Goal: Transaction & Acquisition: Obtain resource

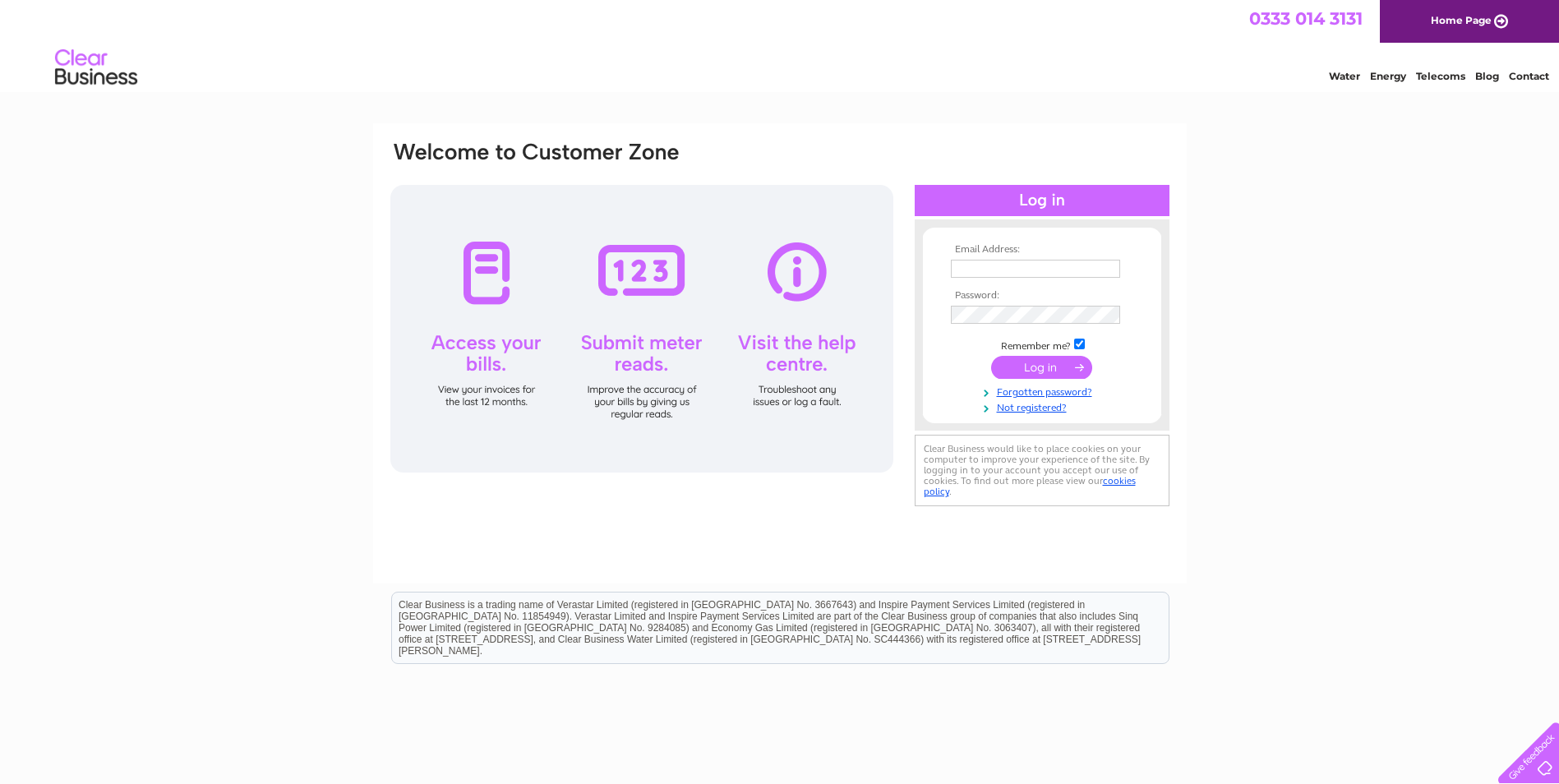
click at [1034, 266] on input "text" at bounding box center [1035, 268] width 170 height 18
type input "[PERSON_NAME][EMAIL_ADDRESS][DOMAIN_NAME][PERSON_NAME]"
click at [1019, 372] on input "submit" at bounding box center [1041, 369] width 101 height 23
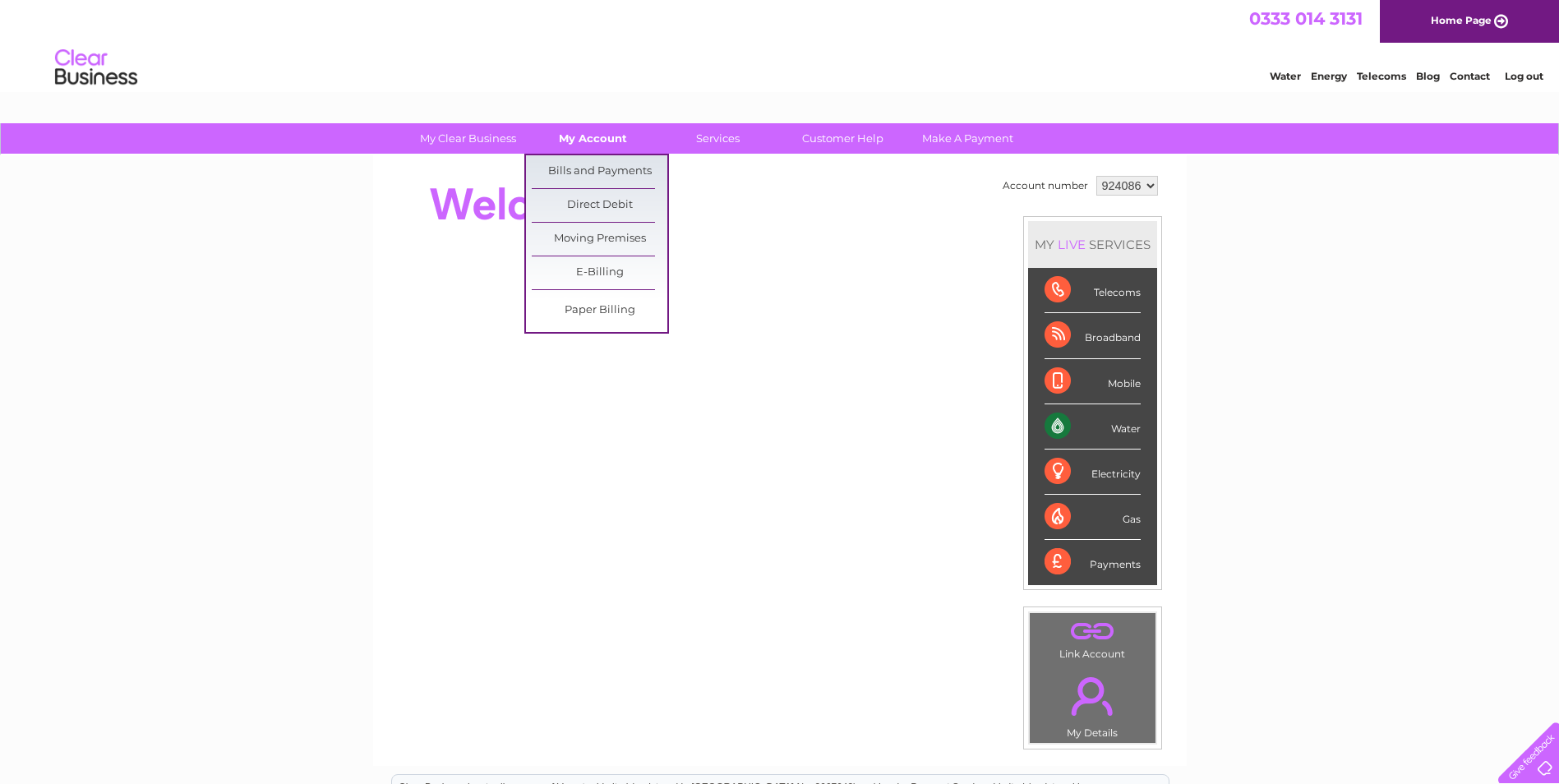
click at [597, 133] on link "My Account" at bounding box center [594, 139] width 136 height 30
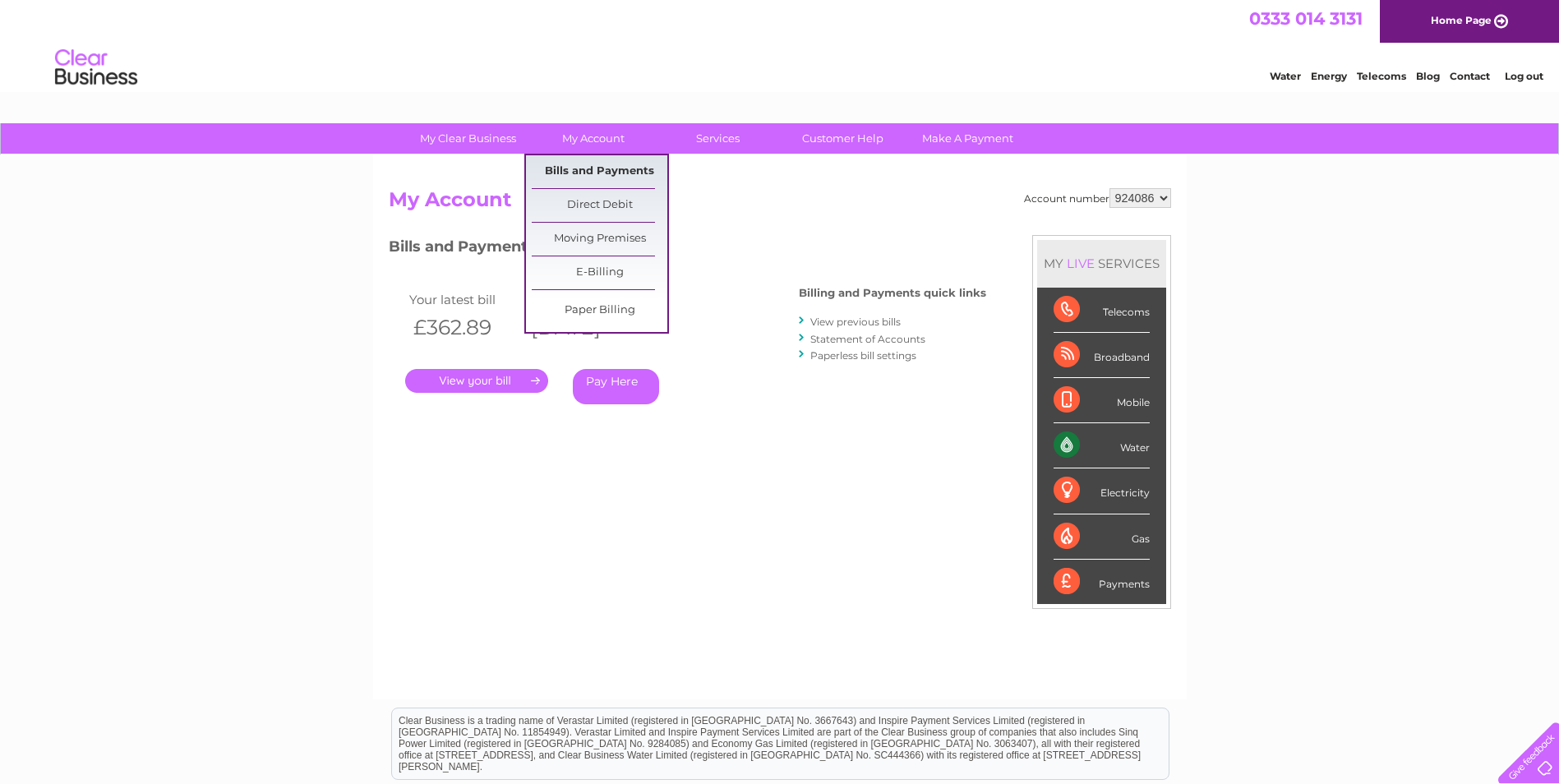
click at [598, 171] on link "Bills and Payments" at bounding box center [600, 171] width 136 height 33
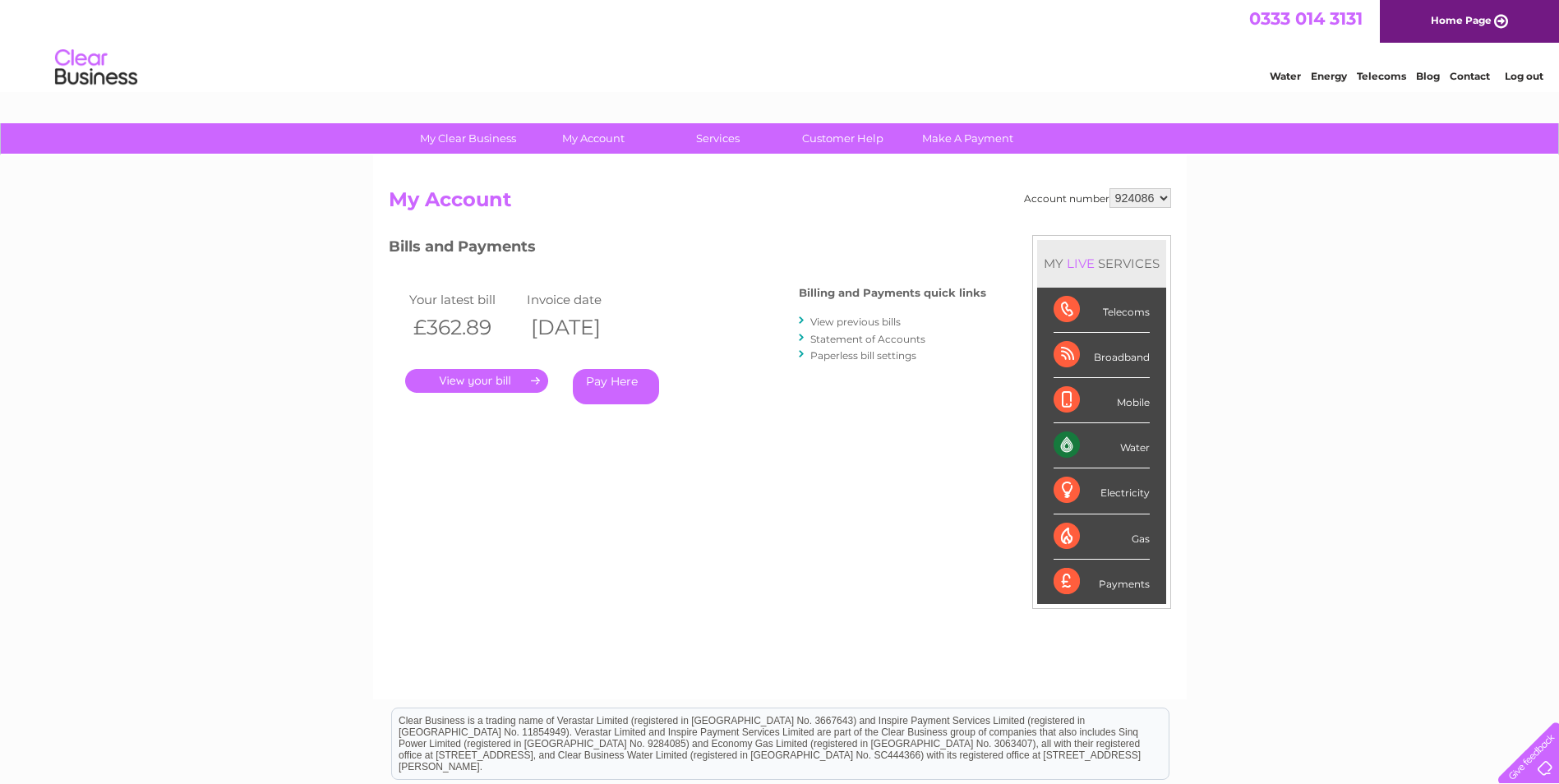
click at [859, 324] on link "View previous bills" at bounding box center [855, 321] width 90 height 12
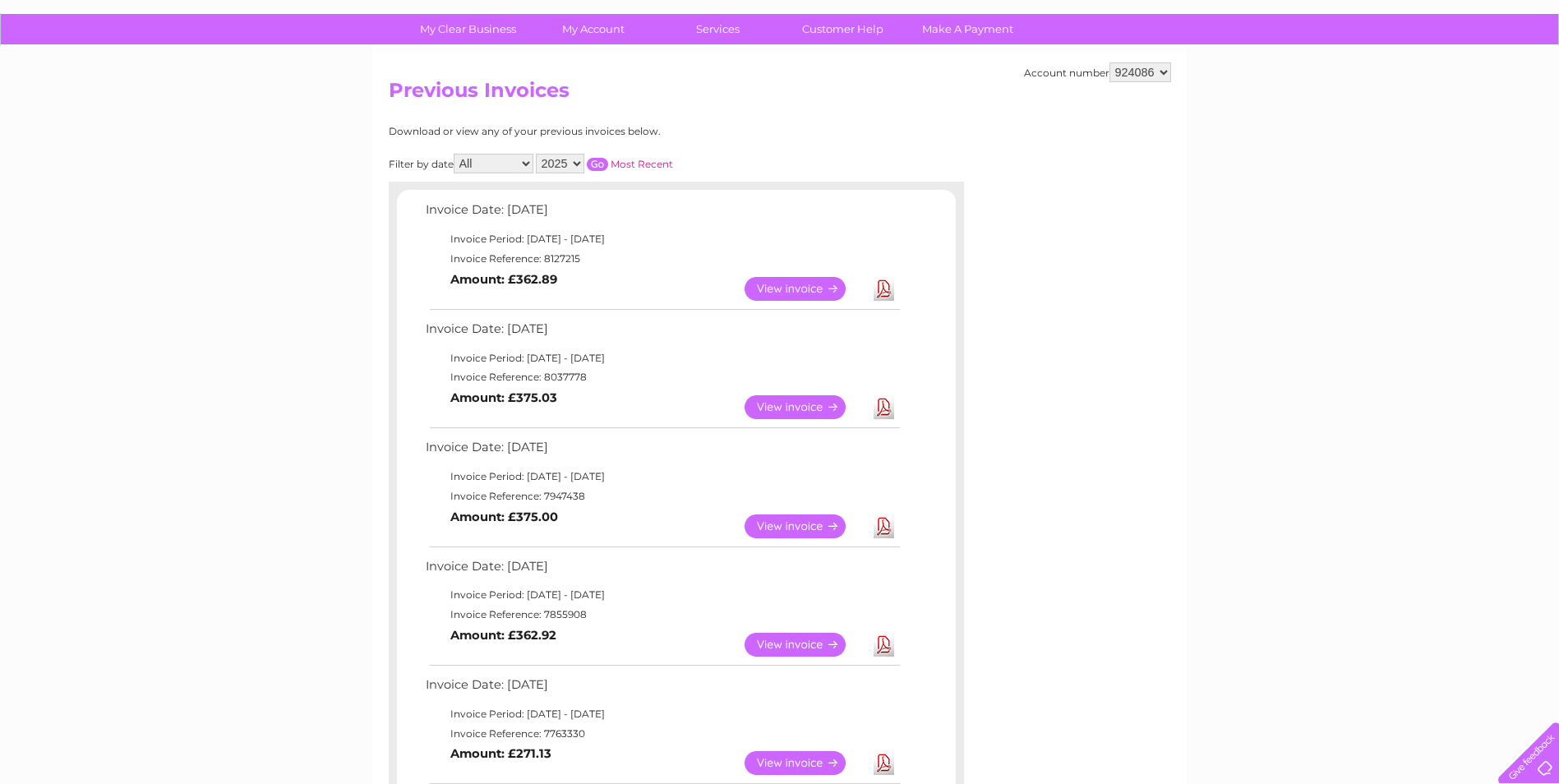
scroll to position [82, 0]
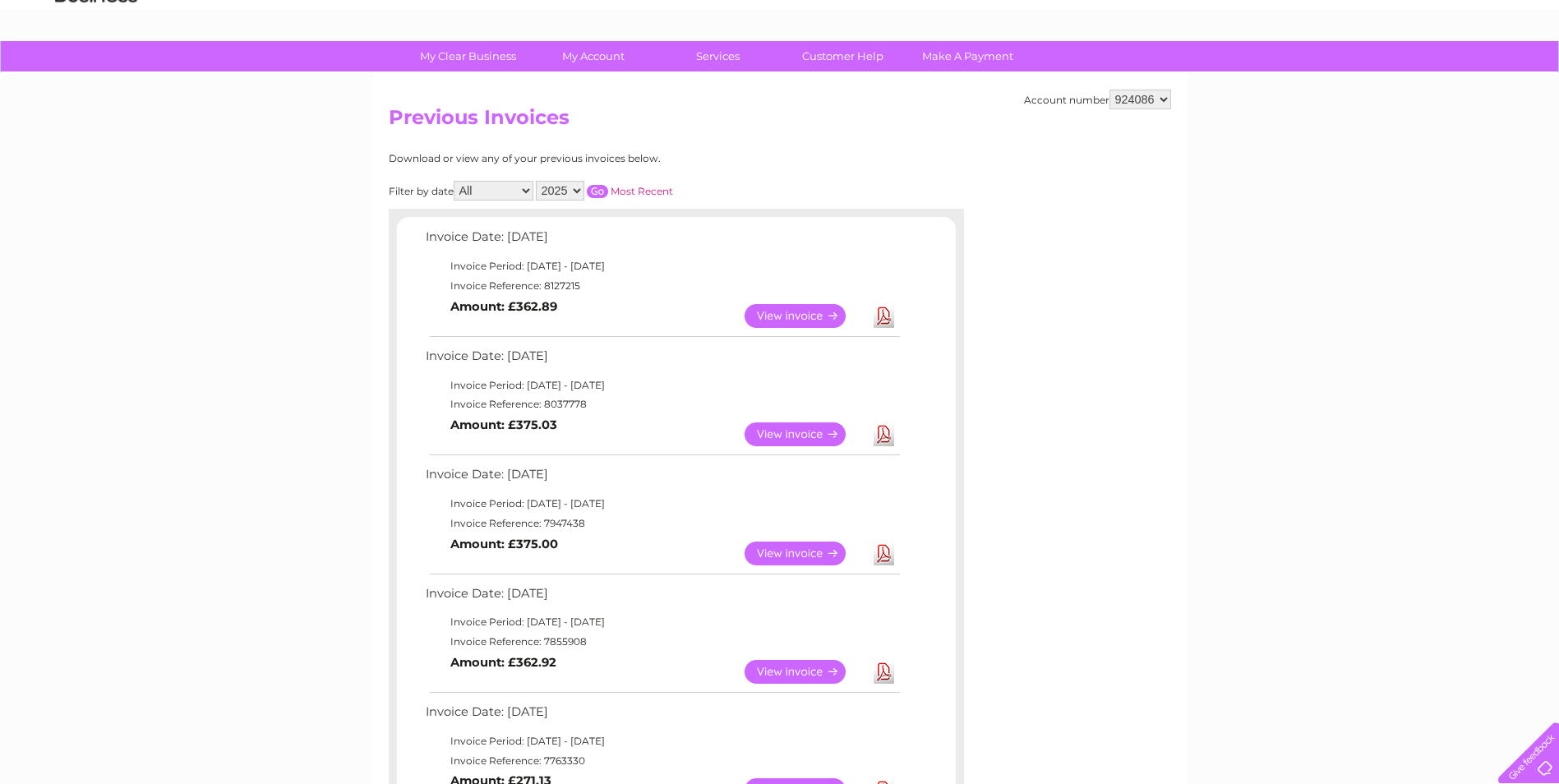
click at [807, 434] on link "View" at bounding box center [805, 433] width 121 height 24
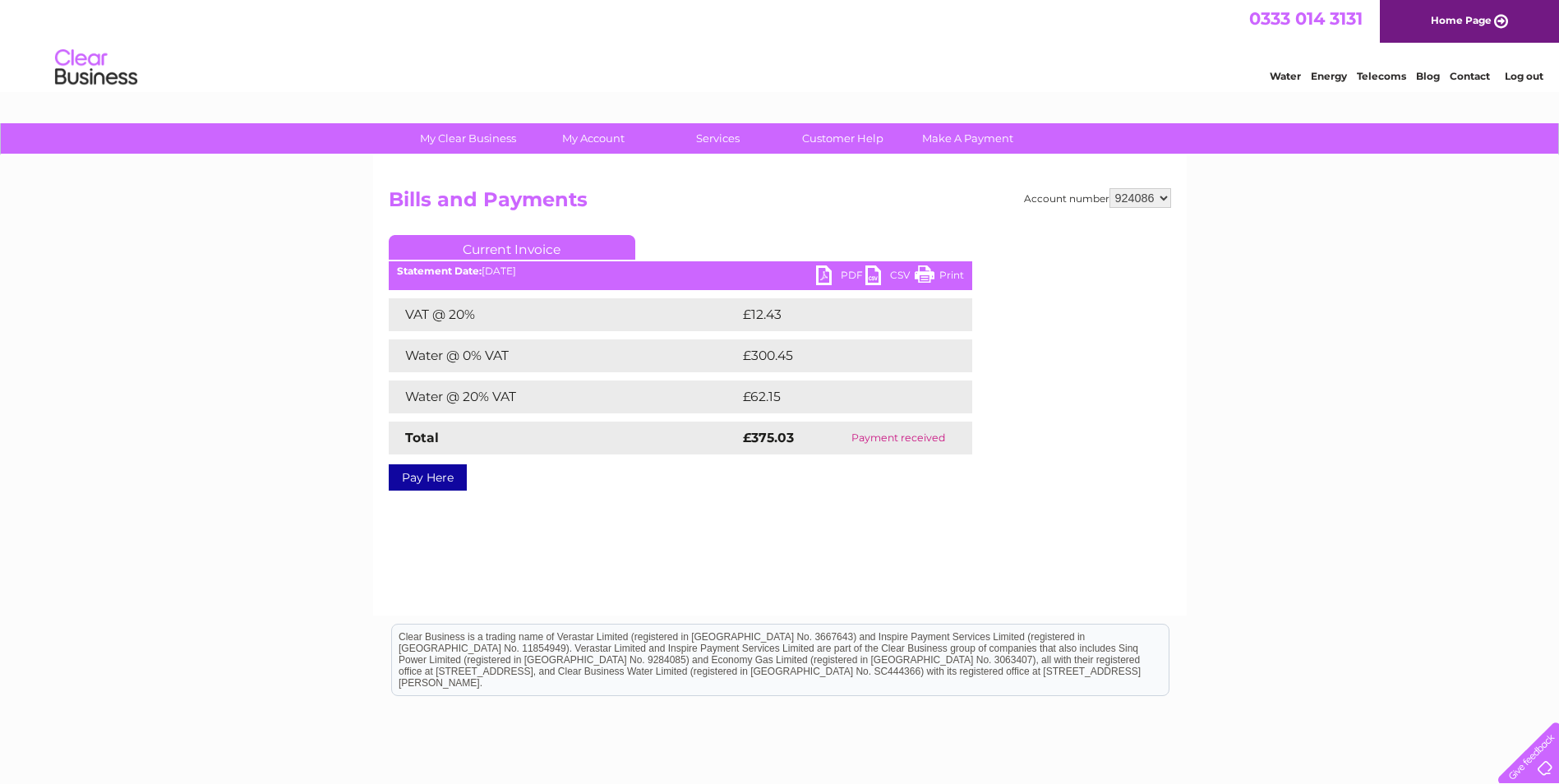
click at [848, 278] on link "PDF" at bounding box center [841, 277] width 49 height 24
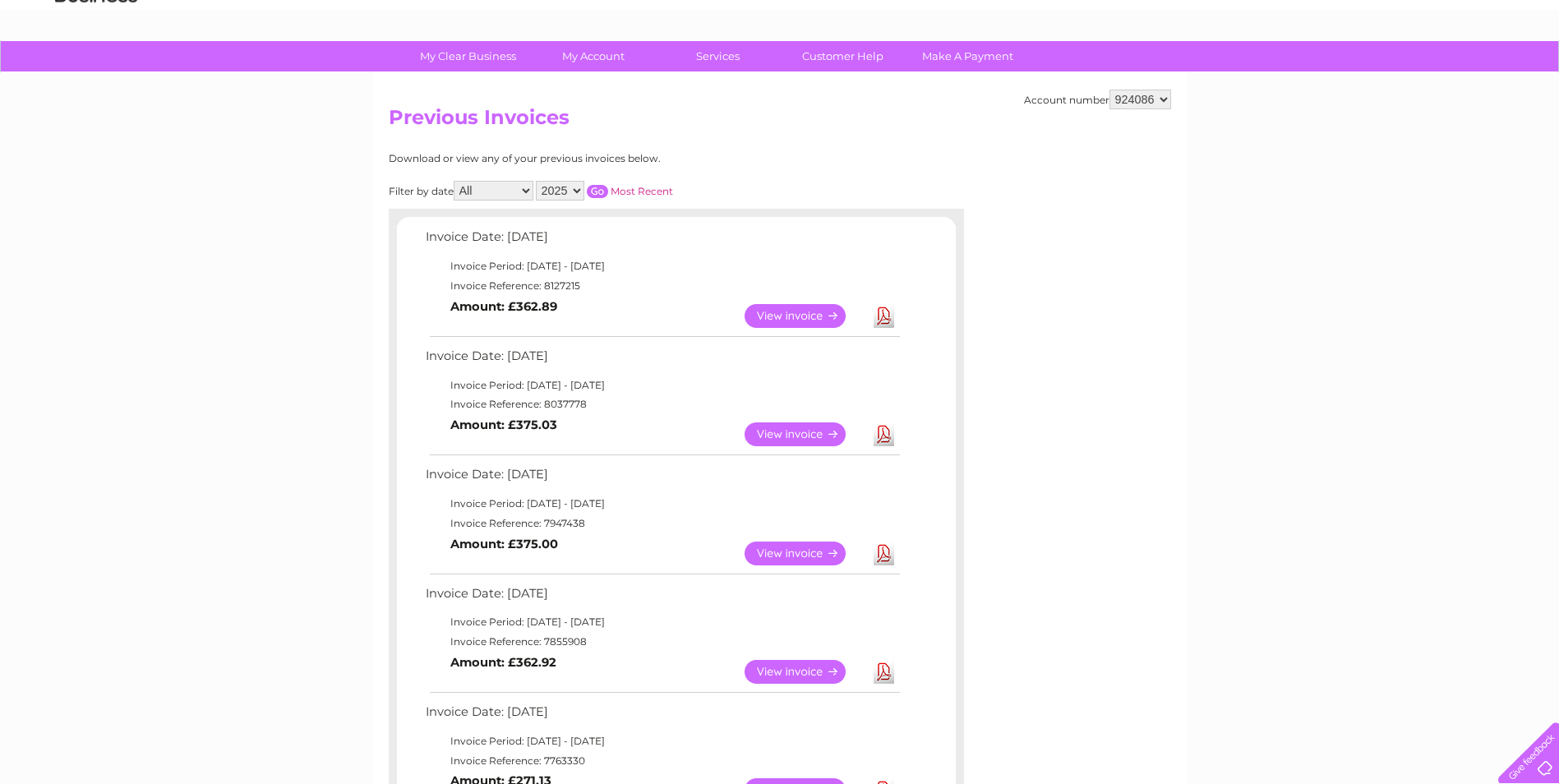
click at [788, 548] on link "View" at bounding box center [805, 553] width 121 height 24
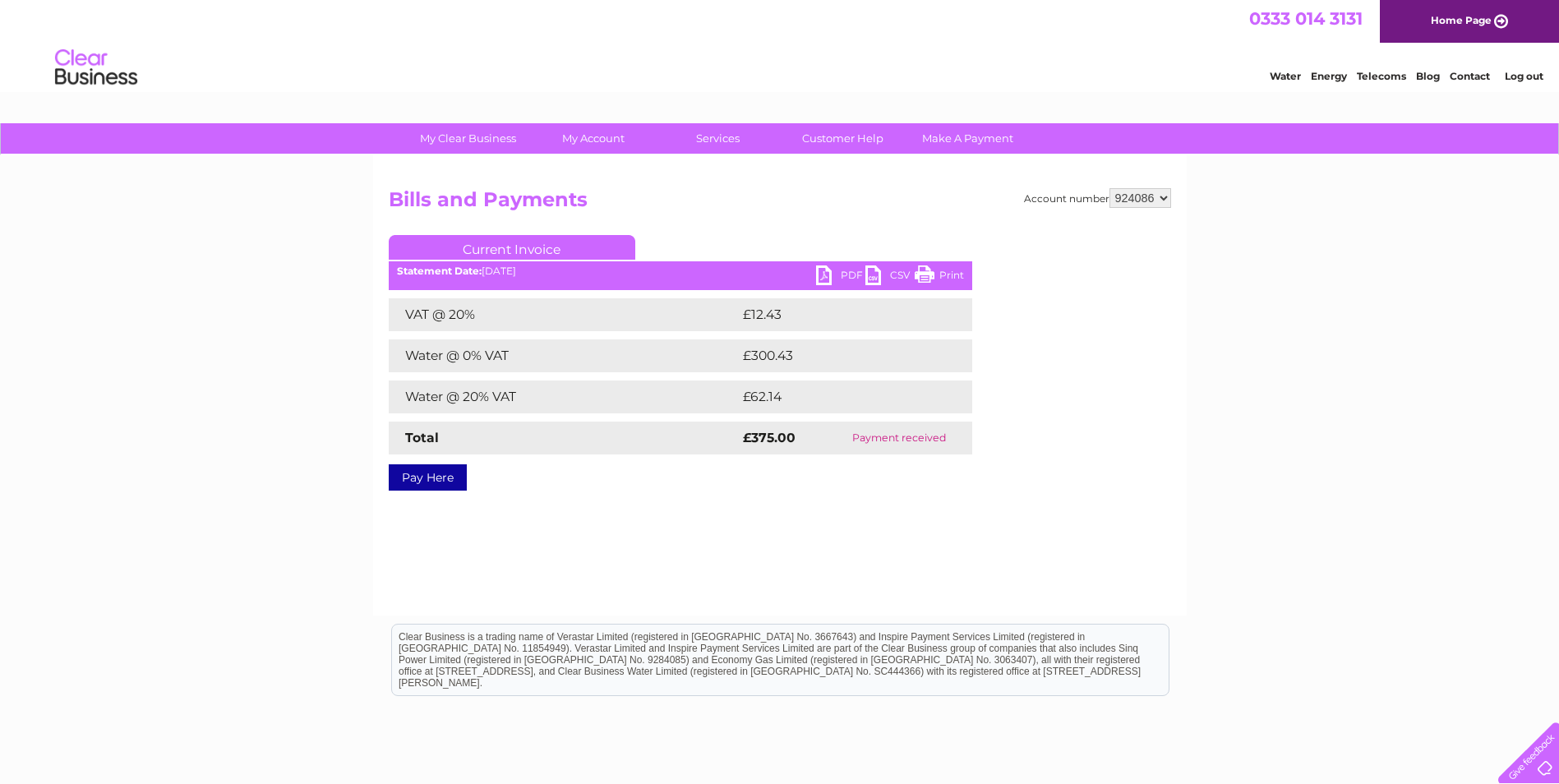
click at [825, 275] on link "PDF" at bounding box center [841, 277] width 49 height 24
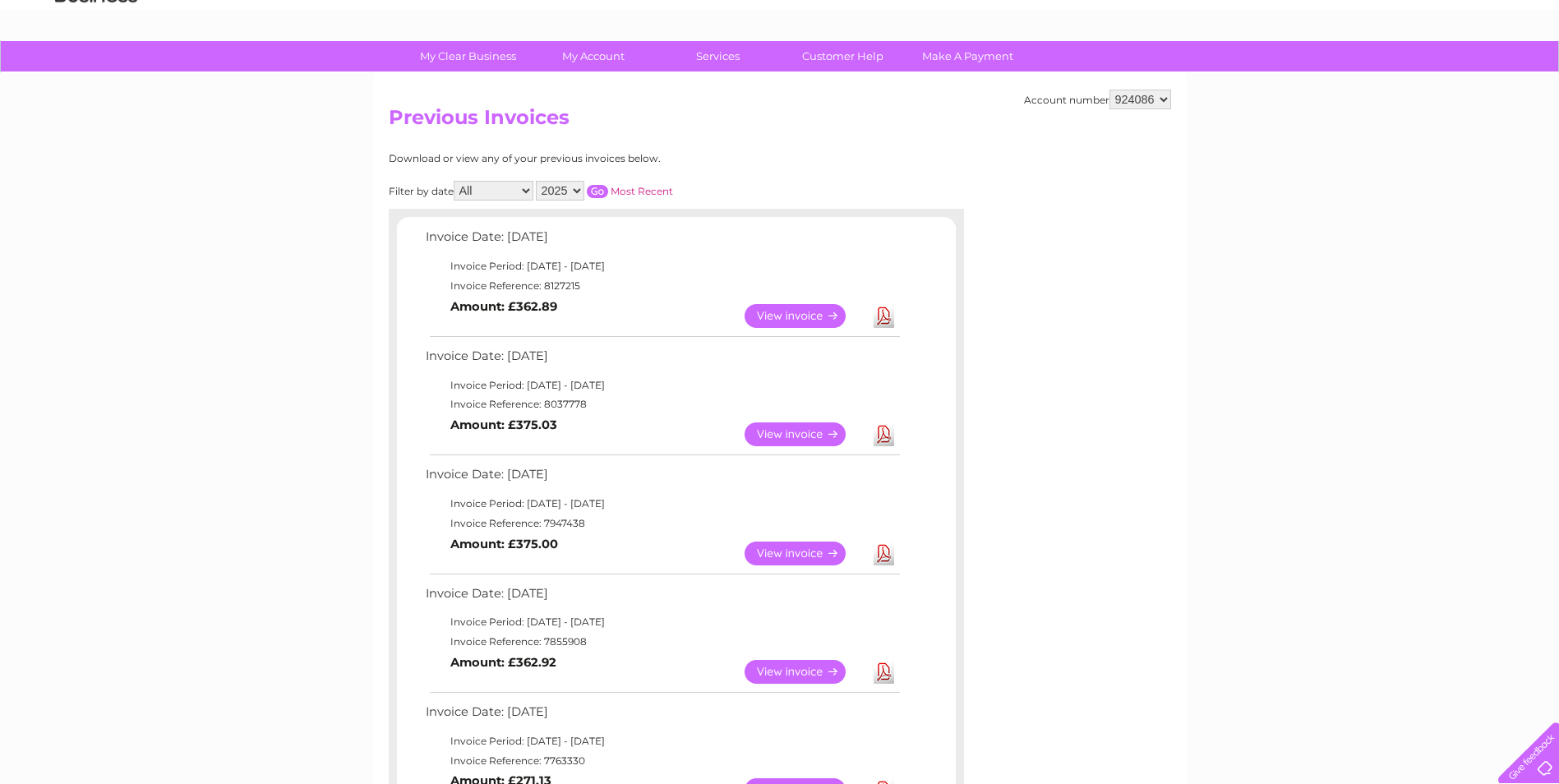
click at [814, 671] on link "View" at bounding box center [805, 671] width 121 height 24
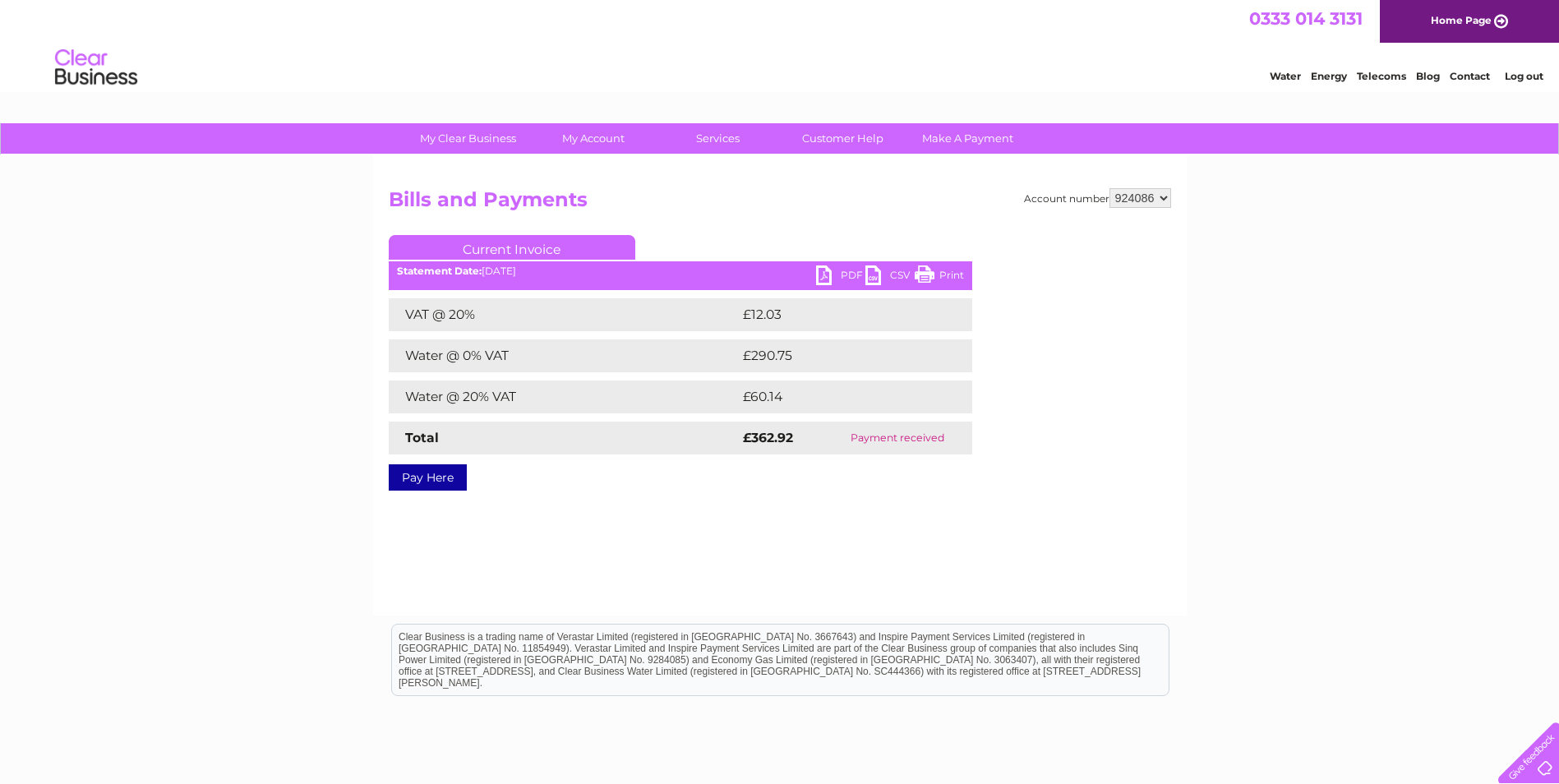
click at [836, 275] on link "PDF" at bounding box center [841, 277] width 49 height 24
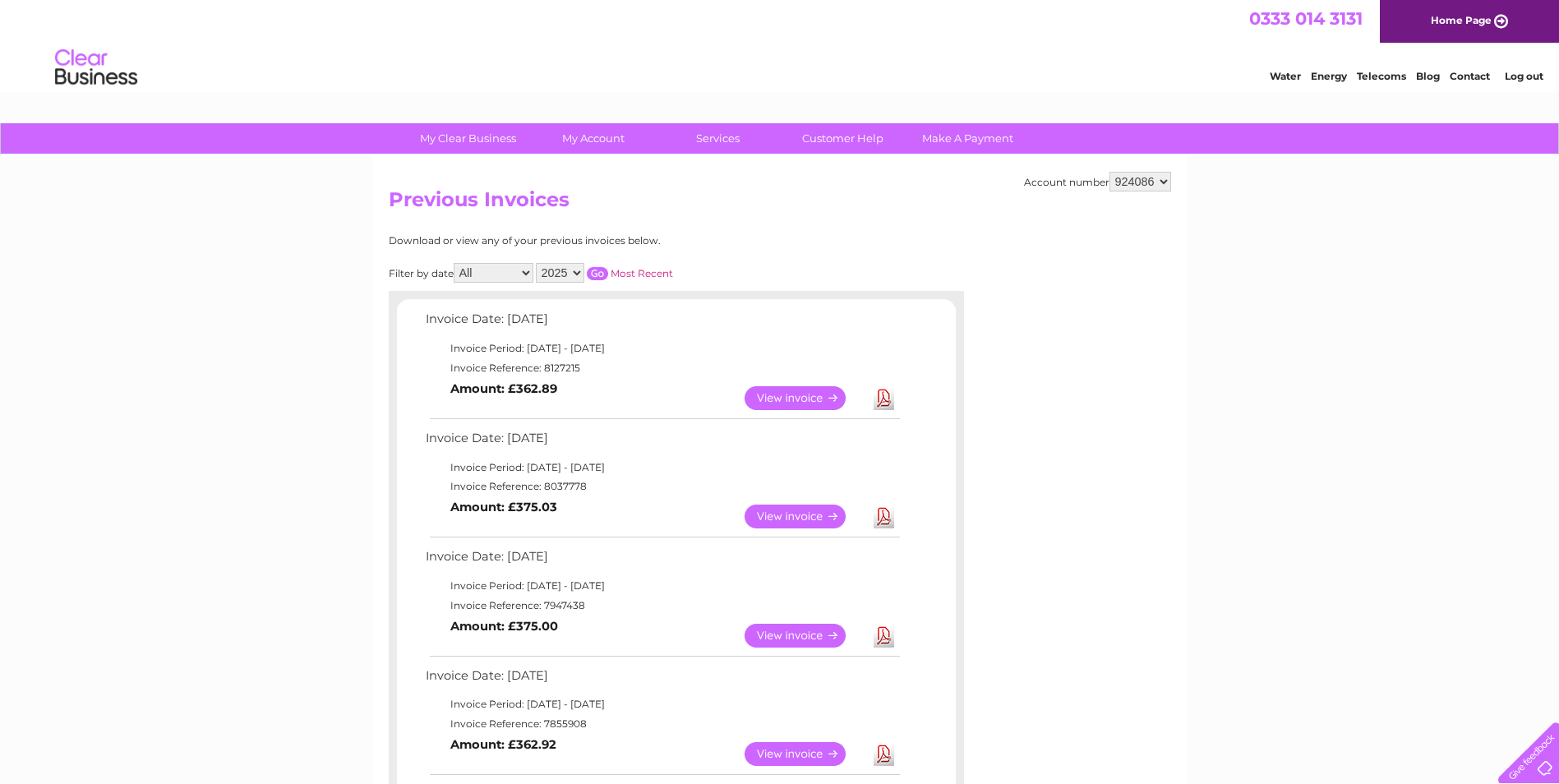
click at [1529, 77] on link "Log out" at bounding box center [1525, 76] width 39 height 12
